Goal: Book appointment/travel/reservation

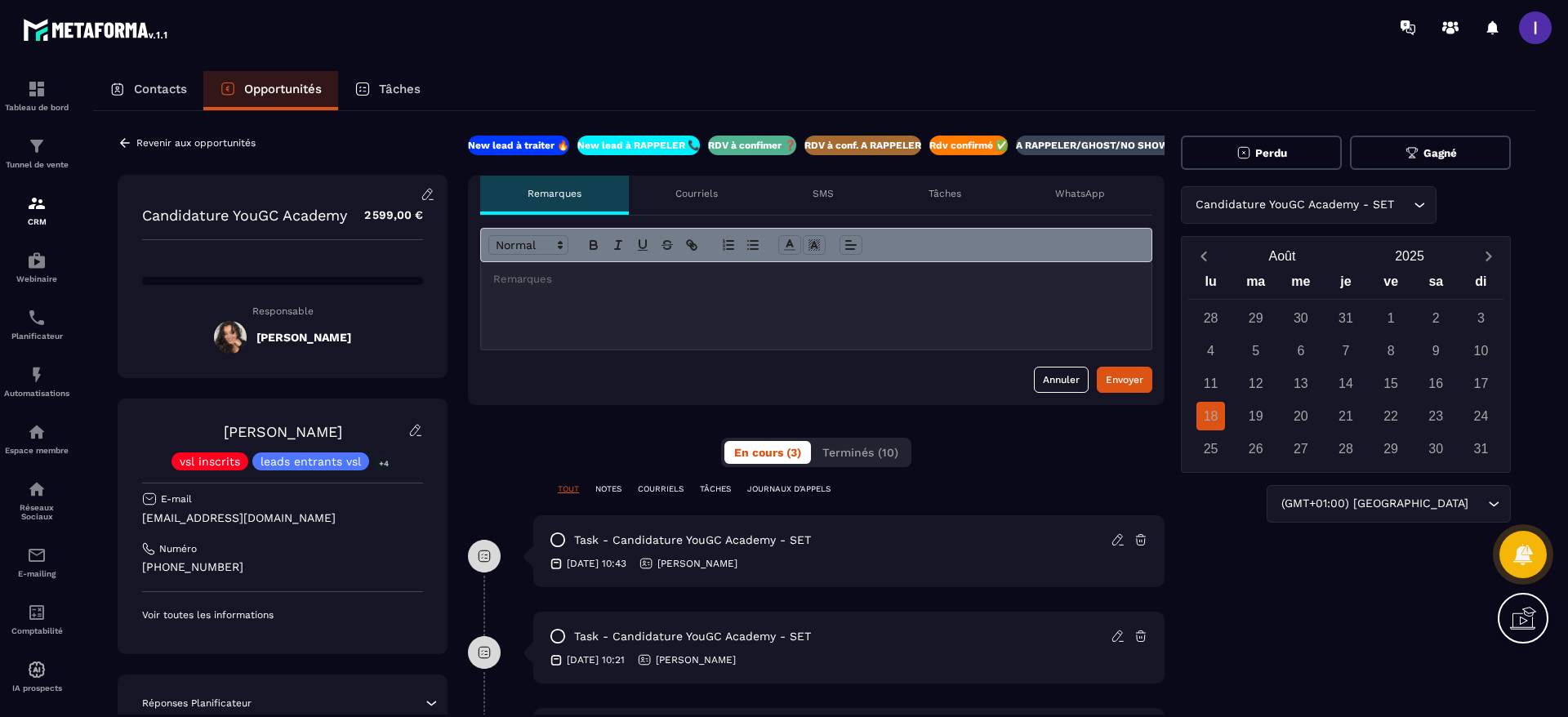
scroll to position [0, 161]
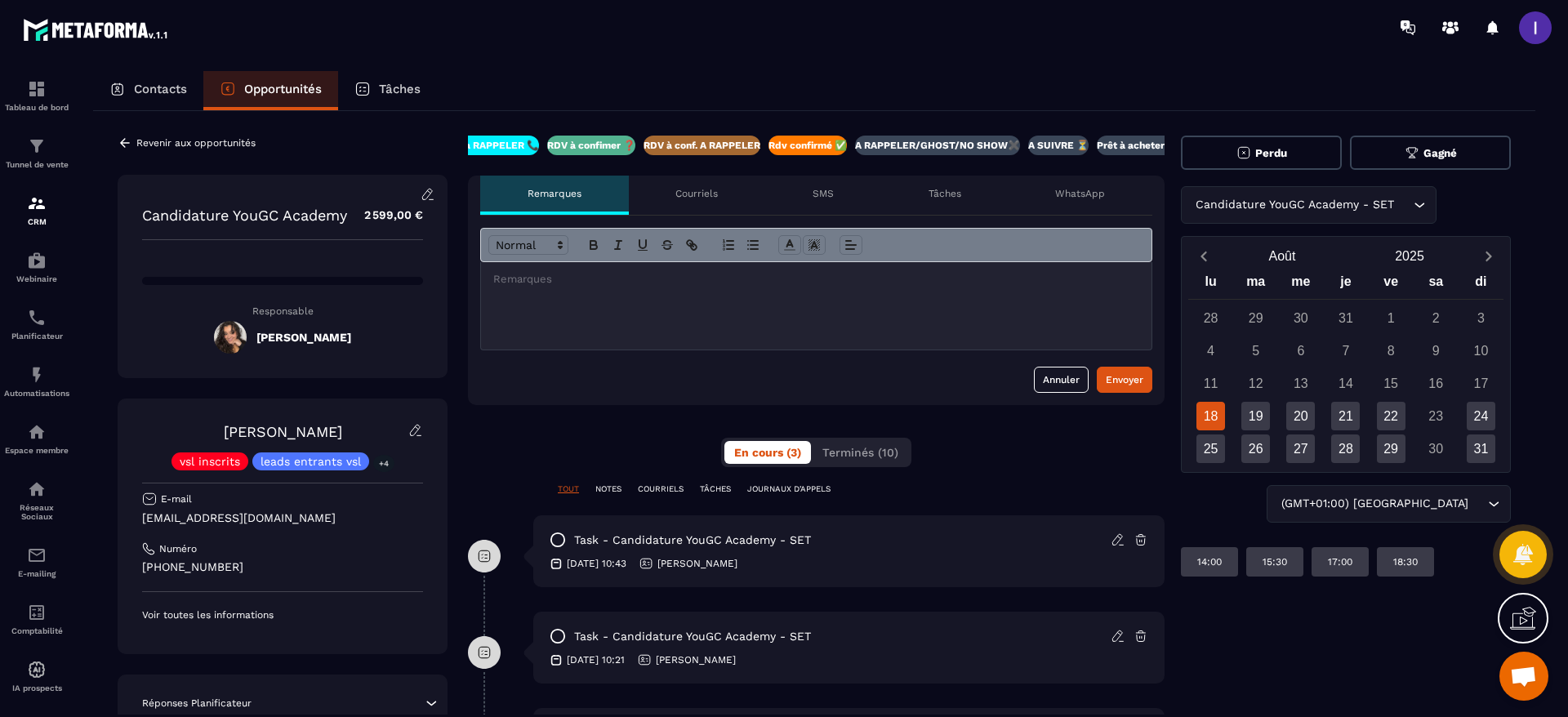
click at [1387, 202] on div "Candidature YouGC Academy - SET Loading..." at bounding box center [1347, 205] width 330 height 38
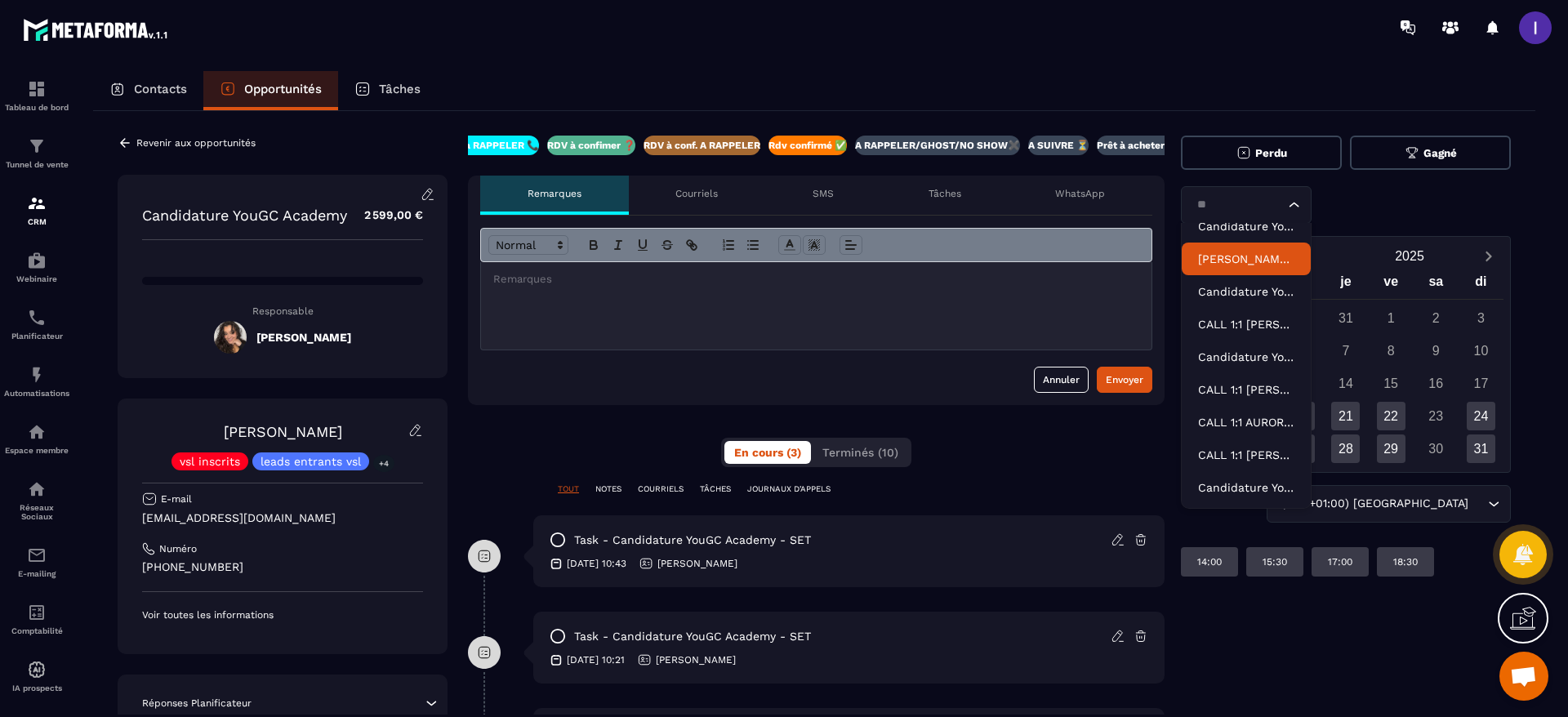
scroll to position [0, 0]
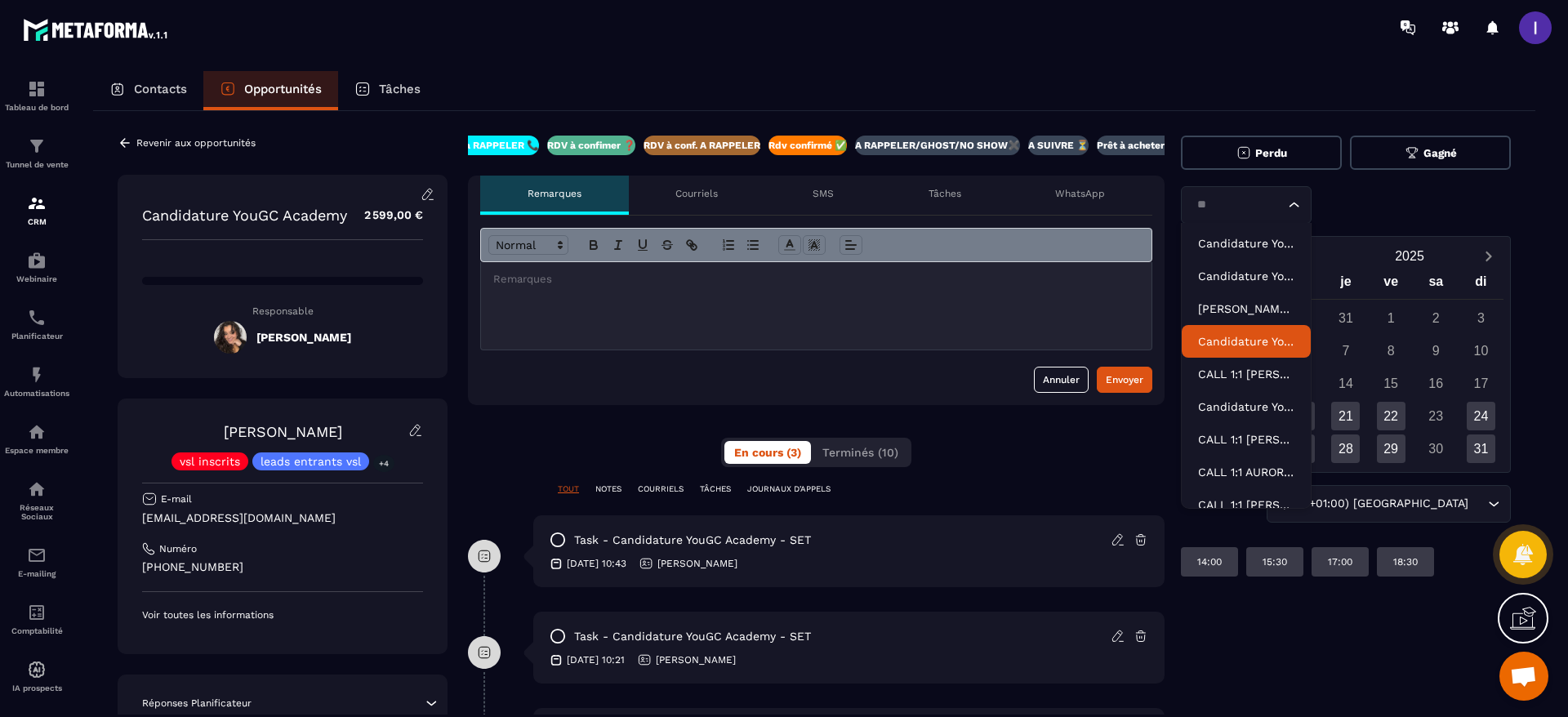
type input "**"
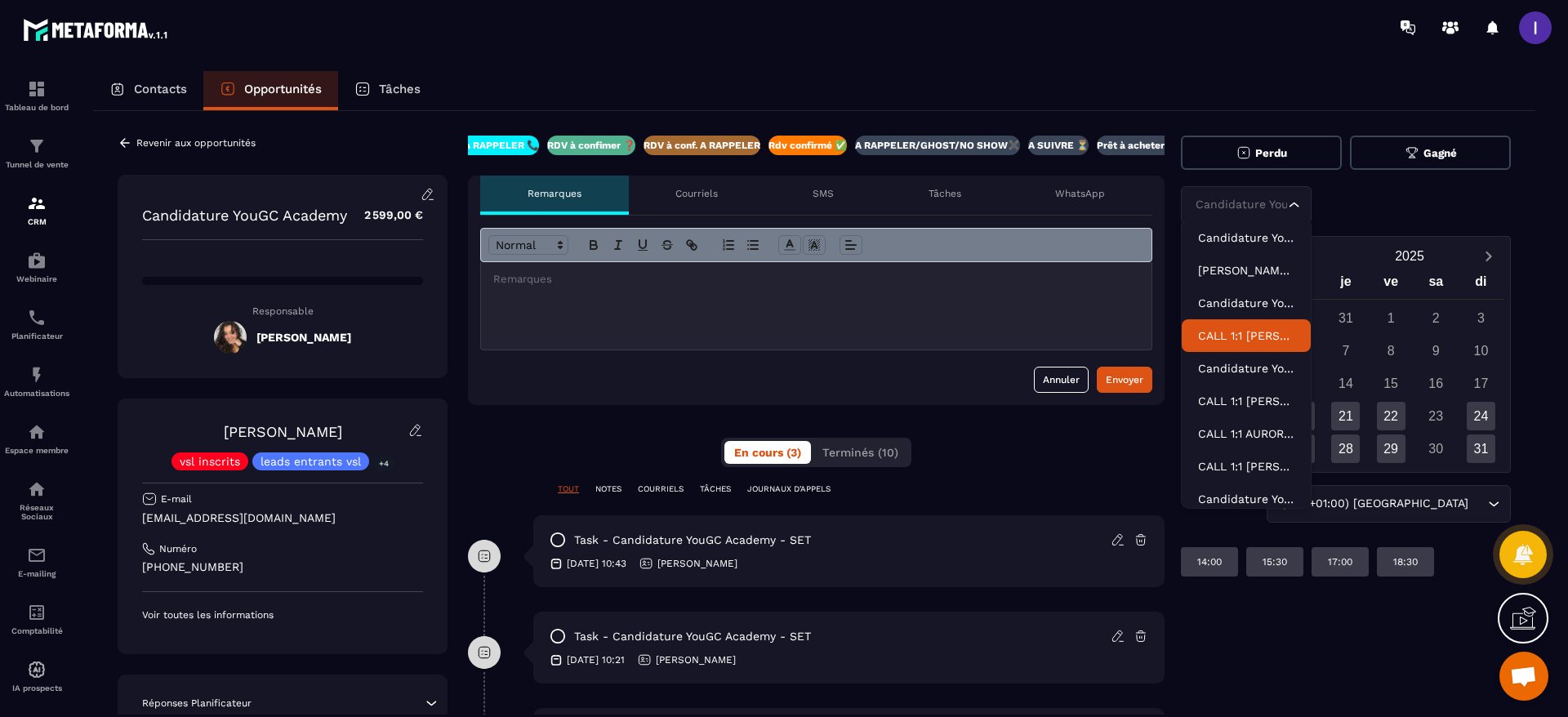
scroll to position [49, 0]
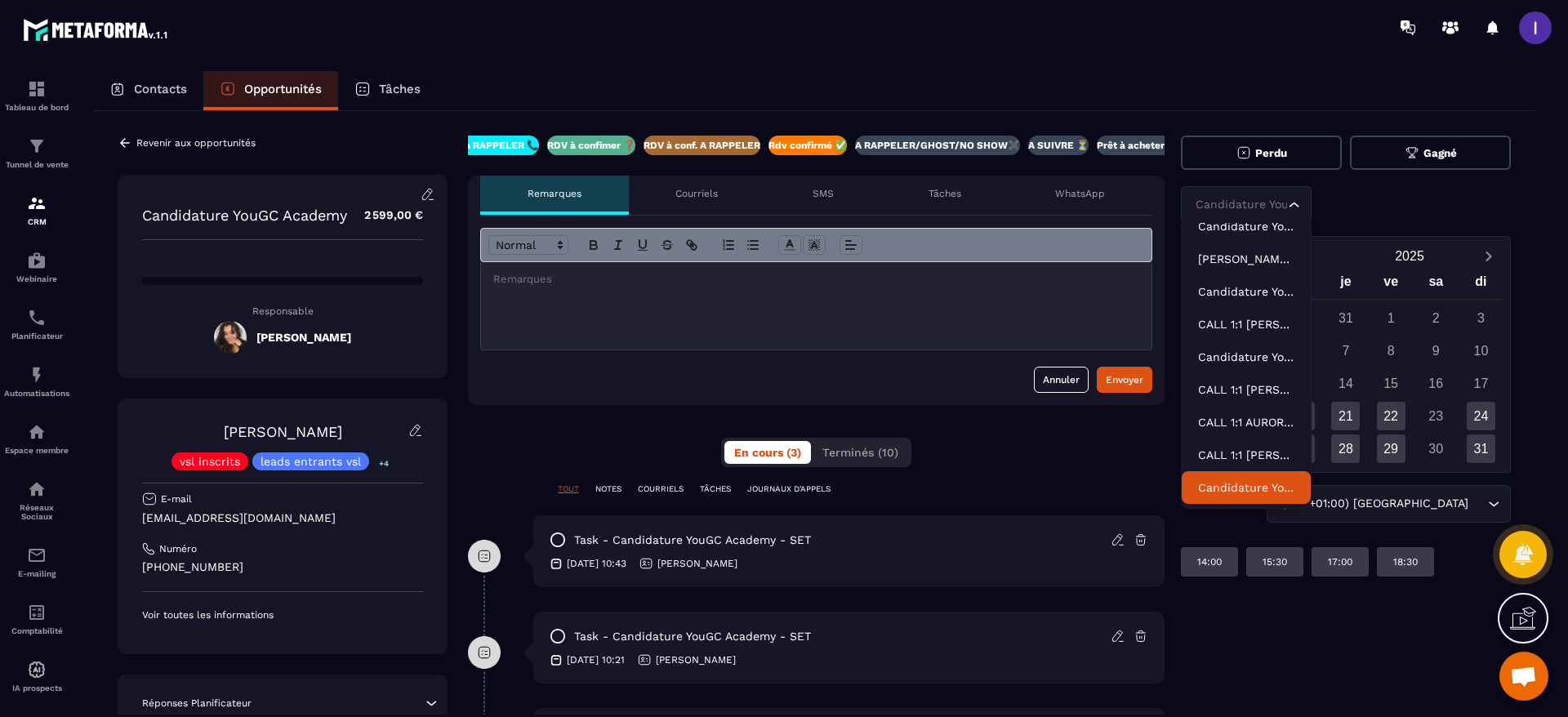
click at [1264, 491] on p "Candidature YouGC Academy - SET" at bounding box center [1246, 487] width 96 height 16
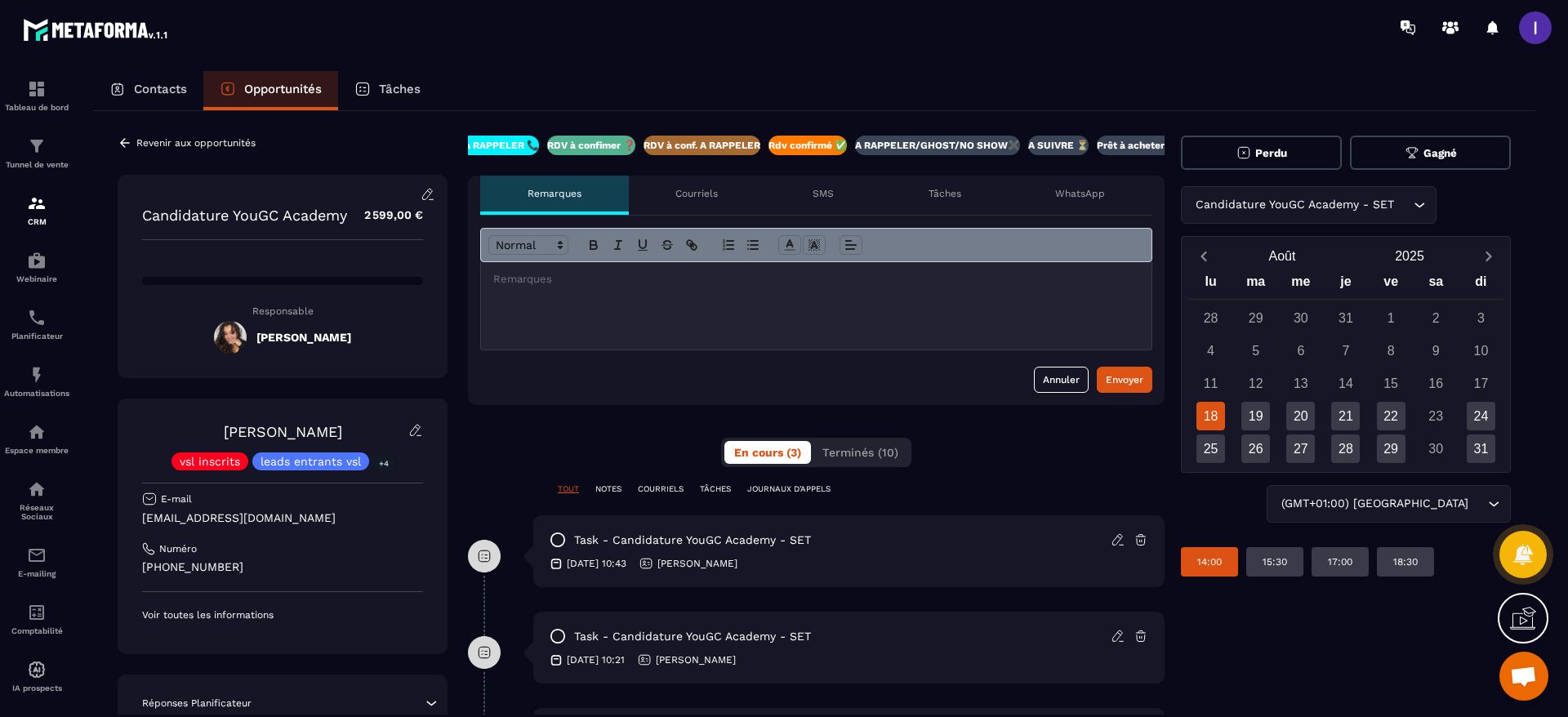
click at [1199, 559] on p "14:00" at bounding box center [1209, 561] width 24 height 13
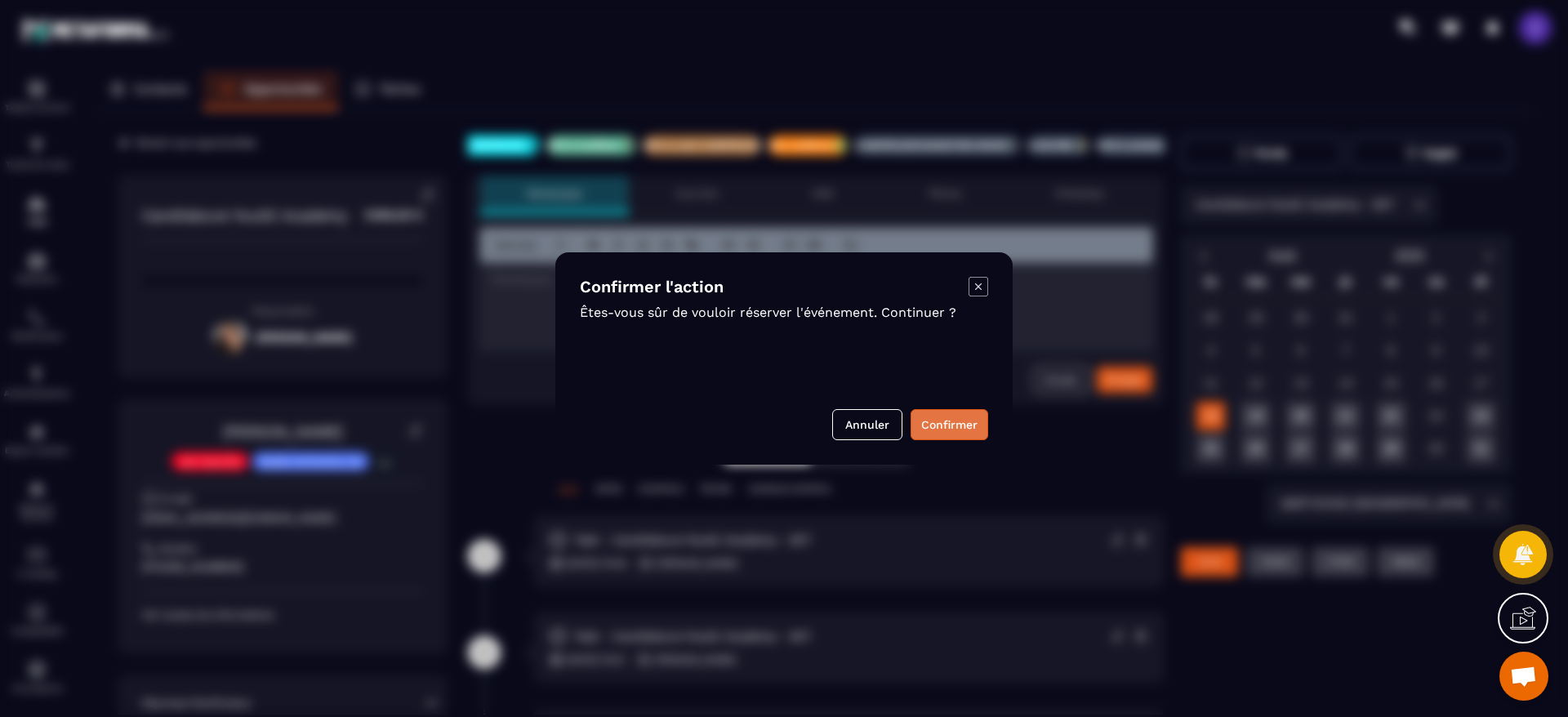
click at [957, 420] on button "Confirmer" at bounding box center [950, 425] width 78 height 31
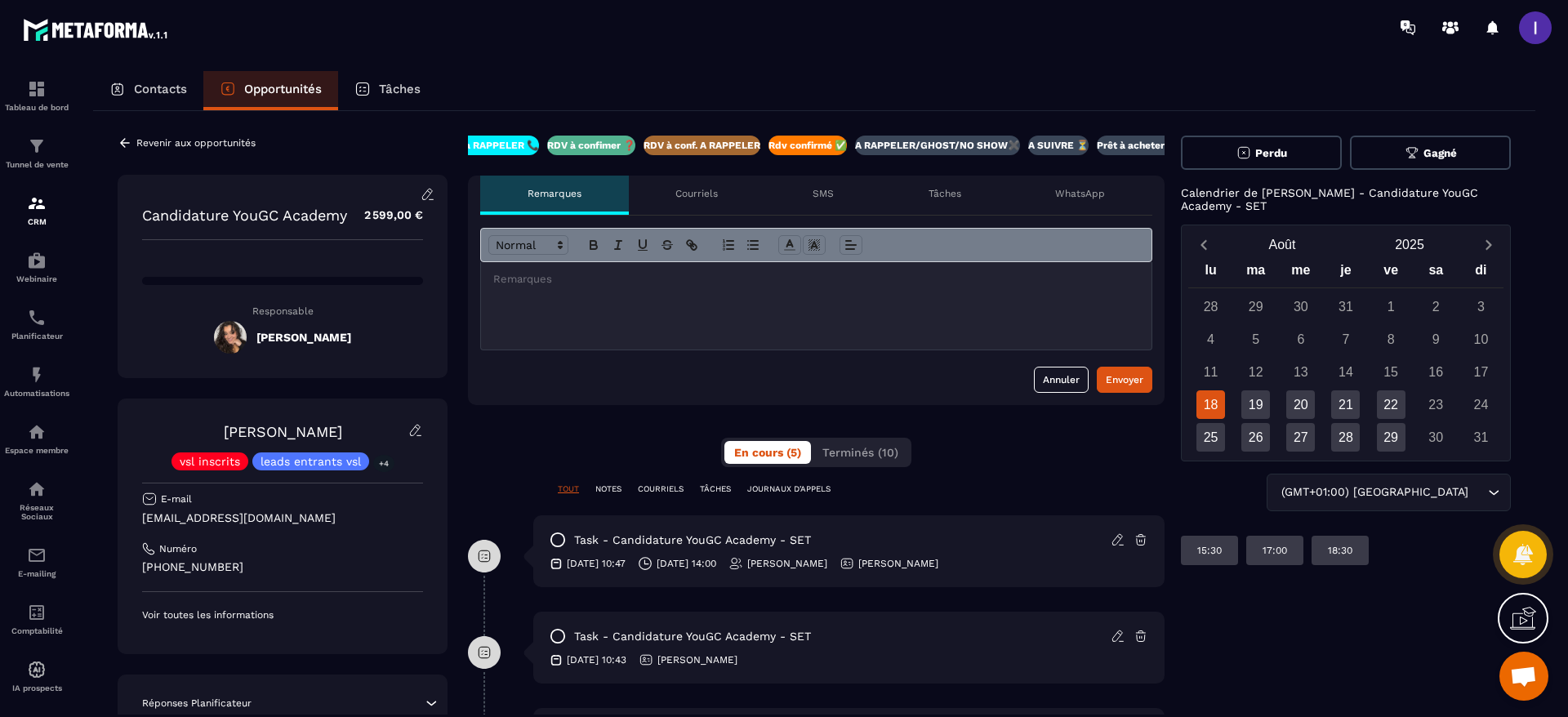
click at [183, 138] on p "Revenir aux opportunités" at bounding box center [196, 143] width 119 height 12
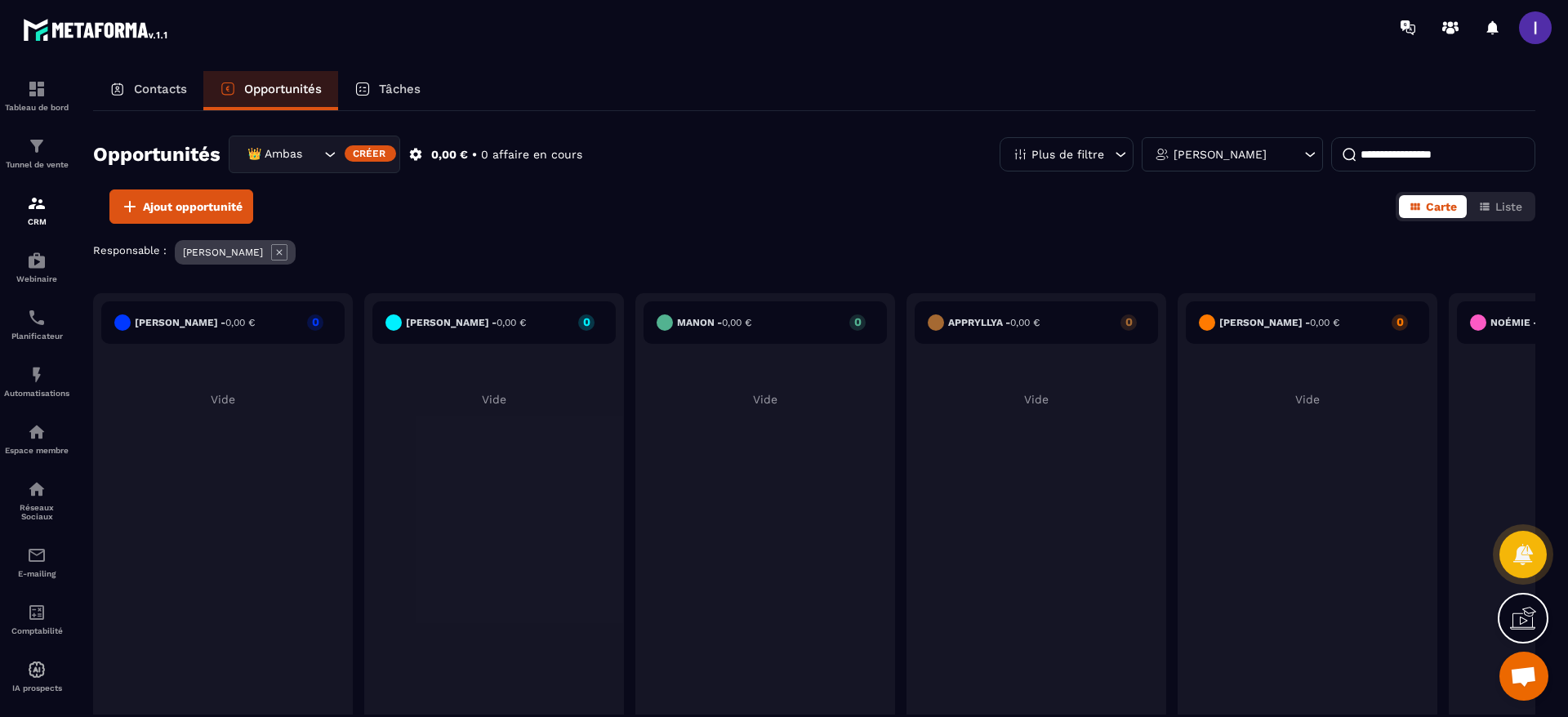
click at [1414, 148] on input at bounding box center [1433, 153] width 204 height 34
type input "***"
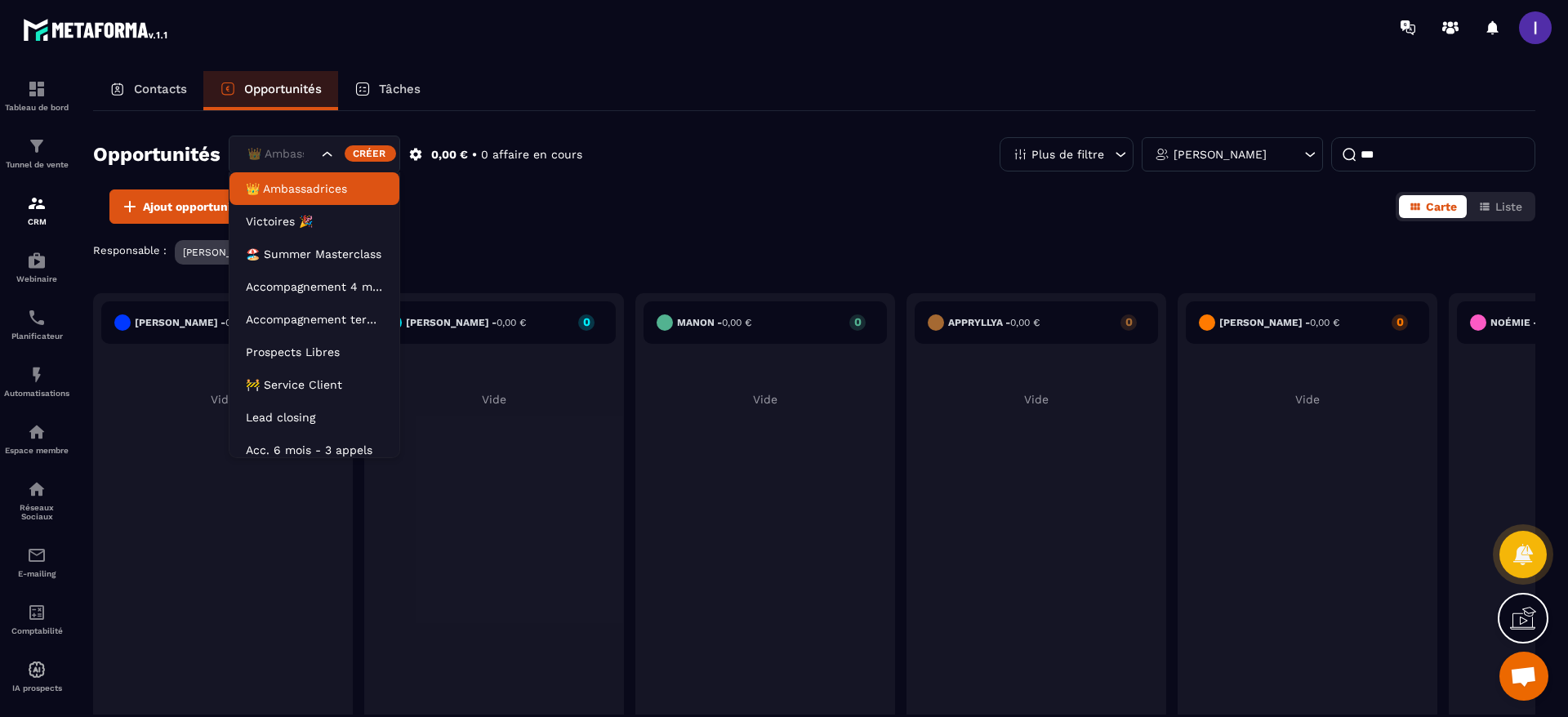
click at [332, 151] on icon "Search for option" at bounding box center [327, 154] width 17 height 16
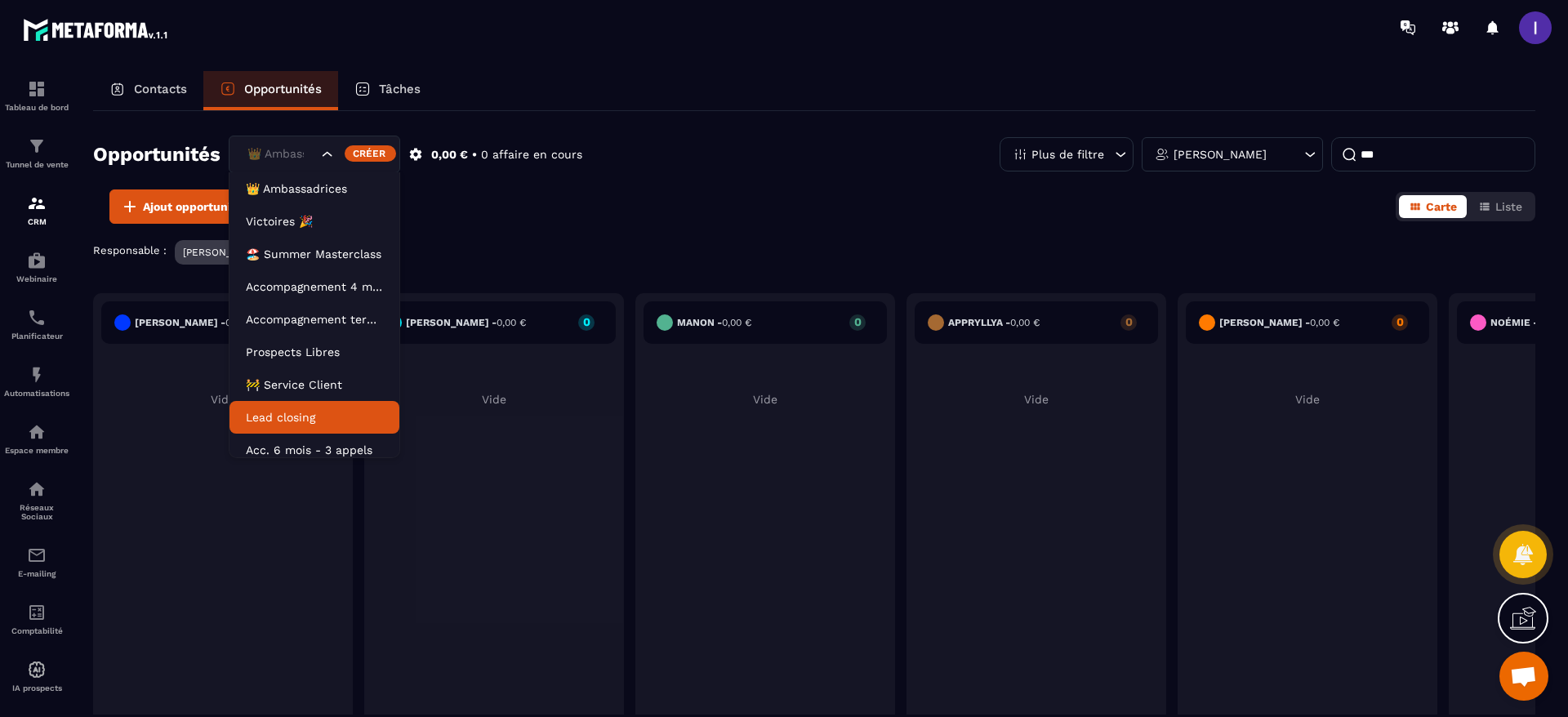
click at [317, 422] on p "Lead closing" at bounding box center [314, 417] width 137 height 16
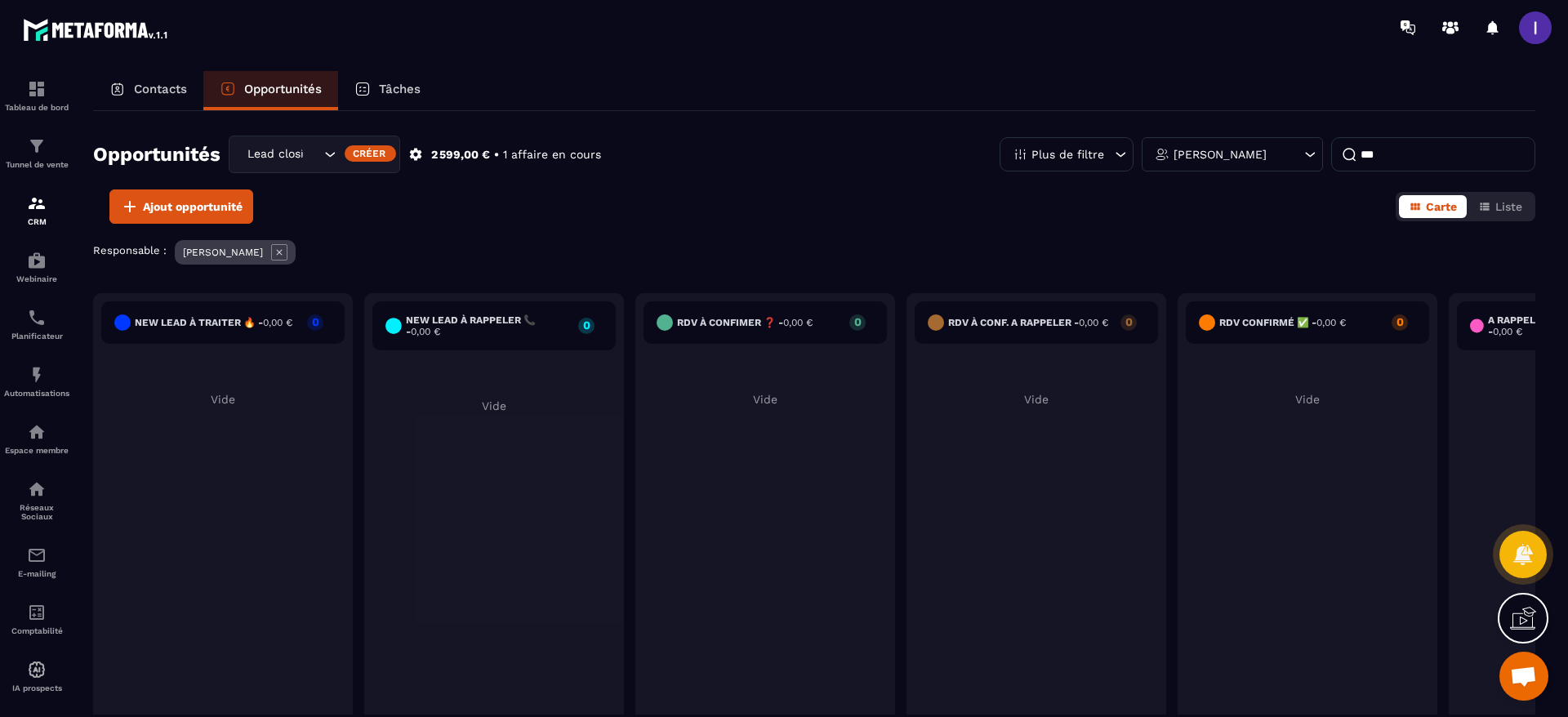
click at [1397, 160] on input "***" at bounding box center [1433, 153] width 204 height 34
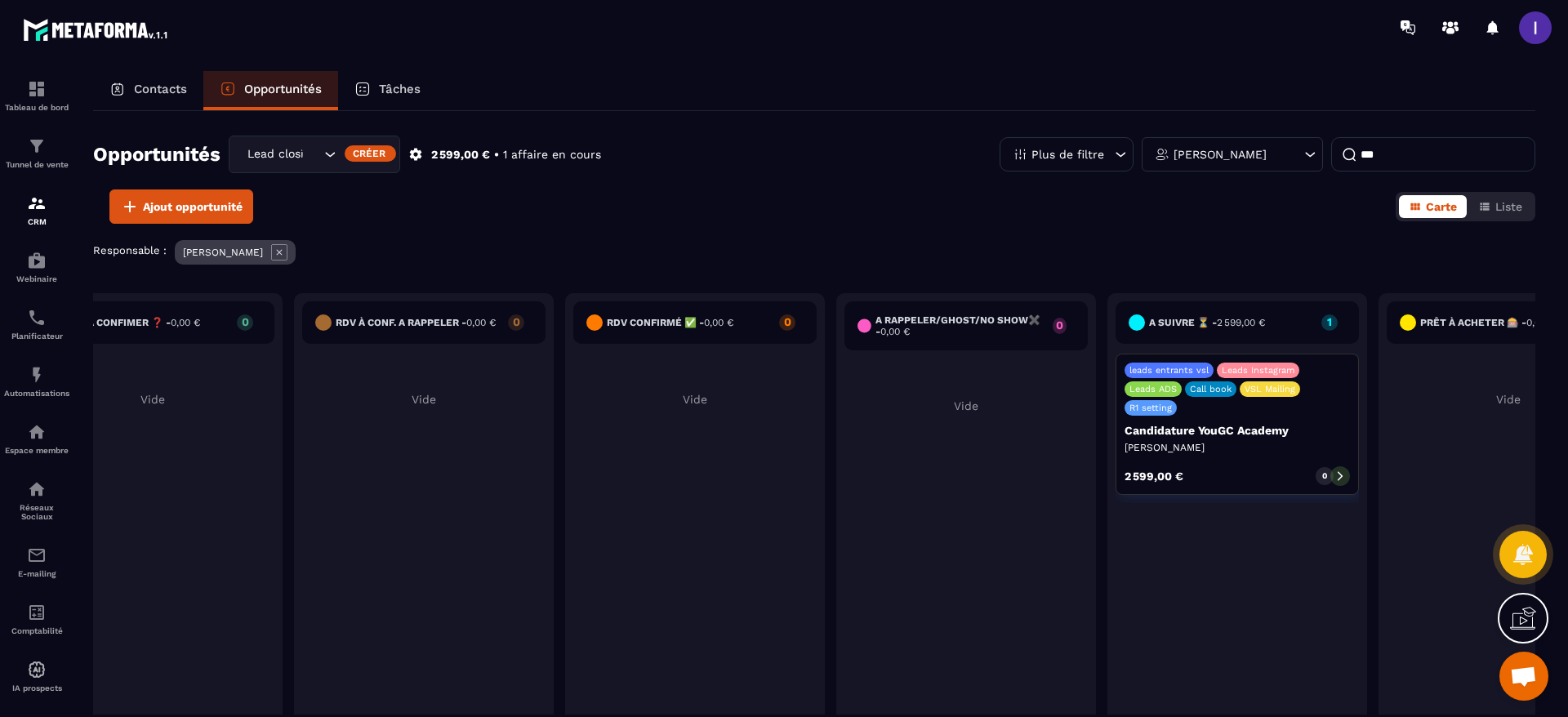
scroll to position [0, 716]
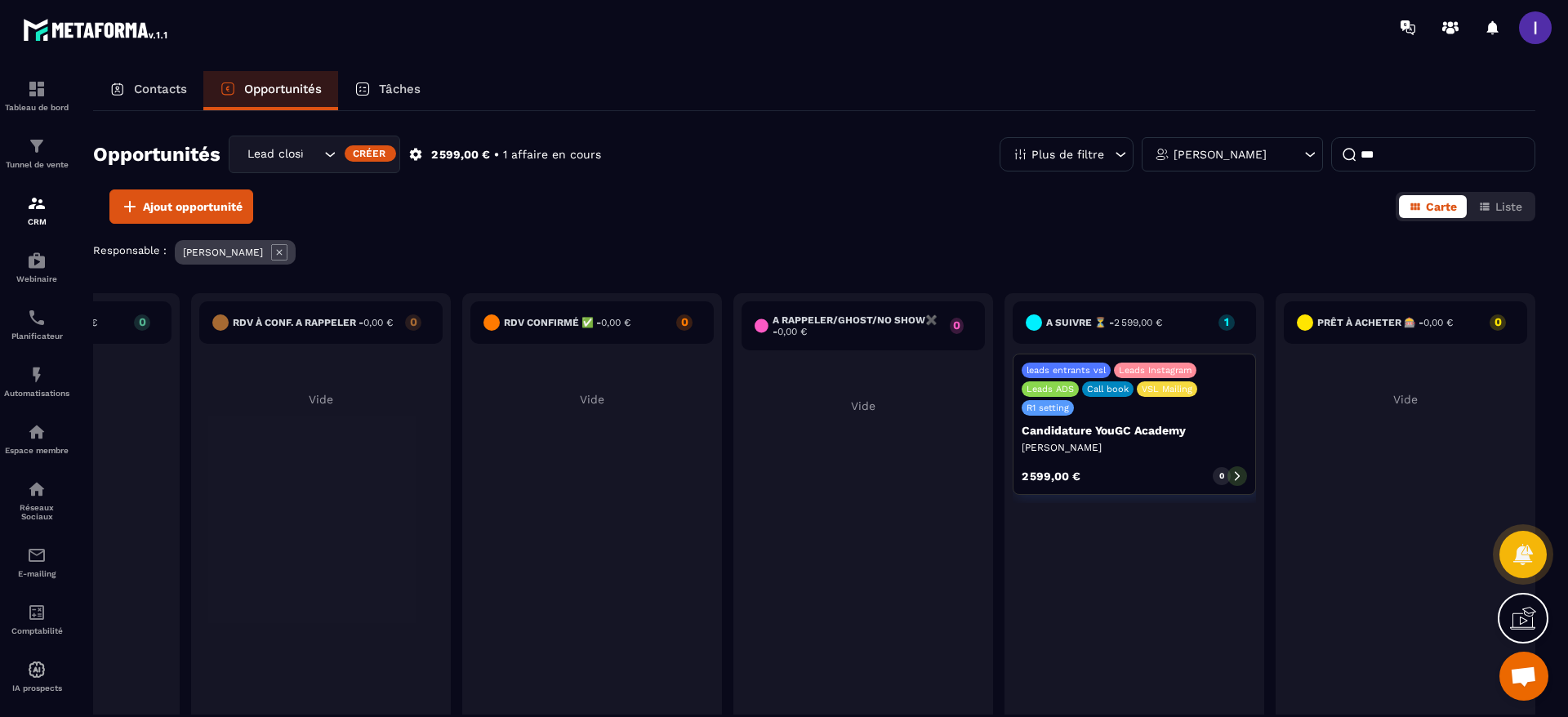
click at [1232, 482] on div at bounding box center [1238, 475] width 19 height 19
